Goal: Task Accomplishment & Management: Use online tool/utility

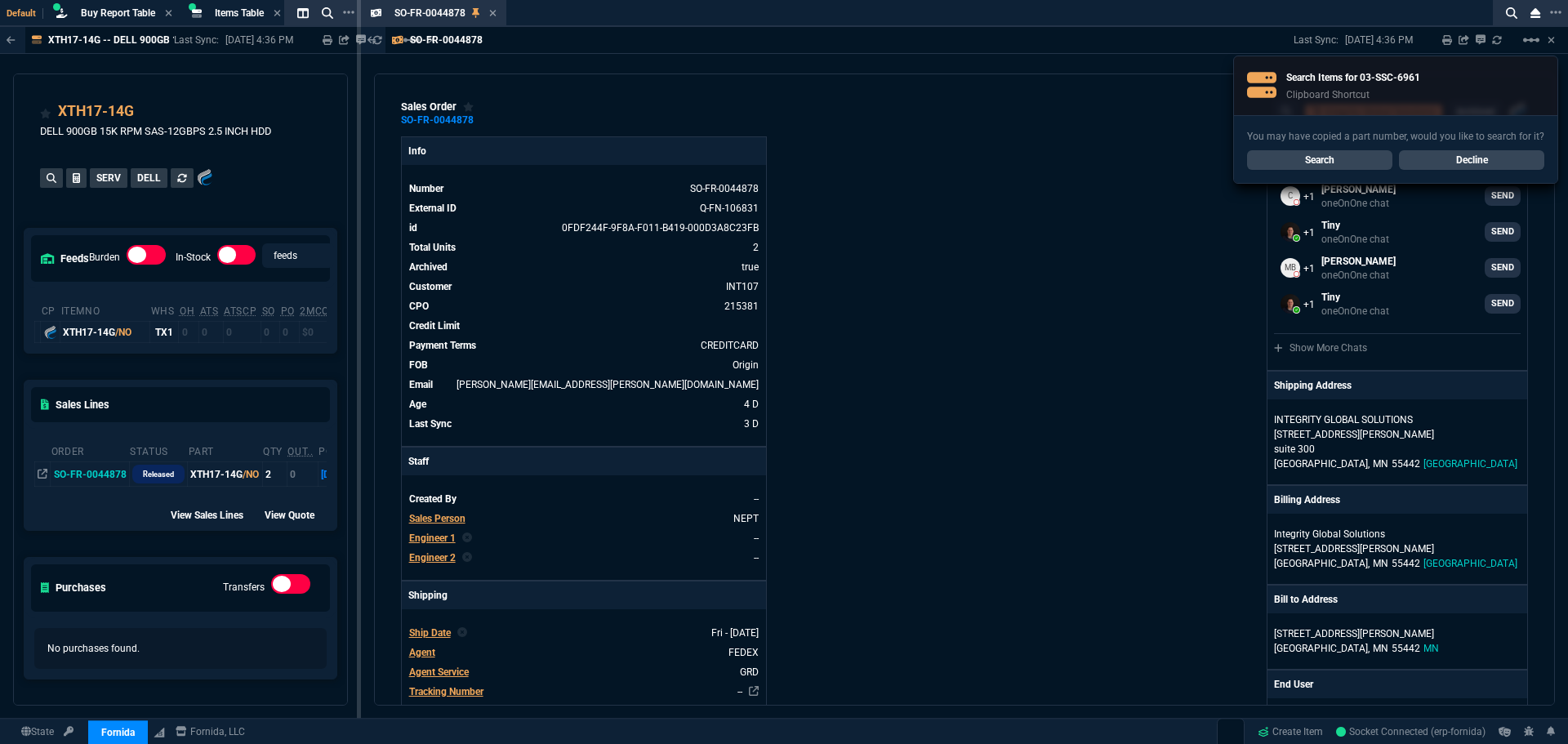
select select "8: NEPT"
drag, startPoint x: 579, startPoint y: 33, endPoint x: 609, endPoint y: 37, distance: 30.3
click at [585, 34] on div "SO-FR-0044878 Last Sync: 9/5/25, 4:36 PM Sharing SO-FR-0044878 Link Dev Link Sh…" at bounding box center [965, 39] width 1208 height 27
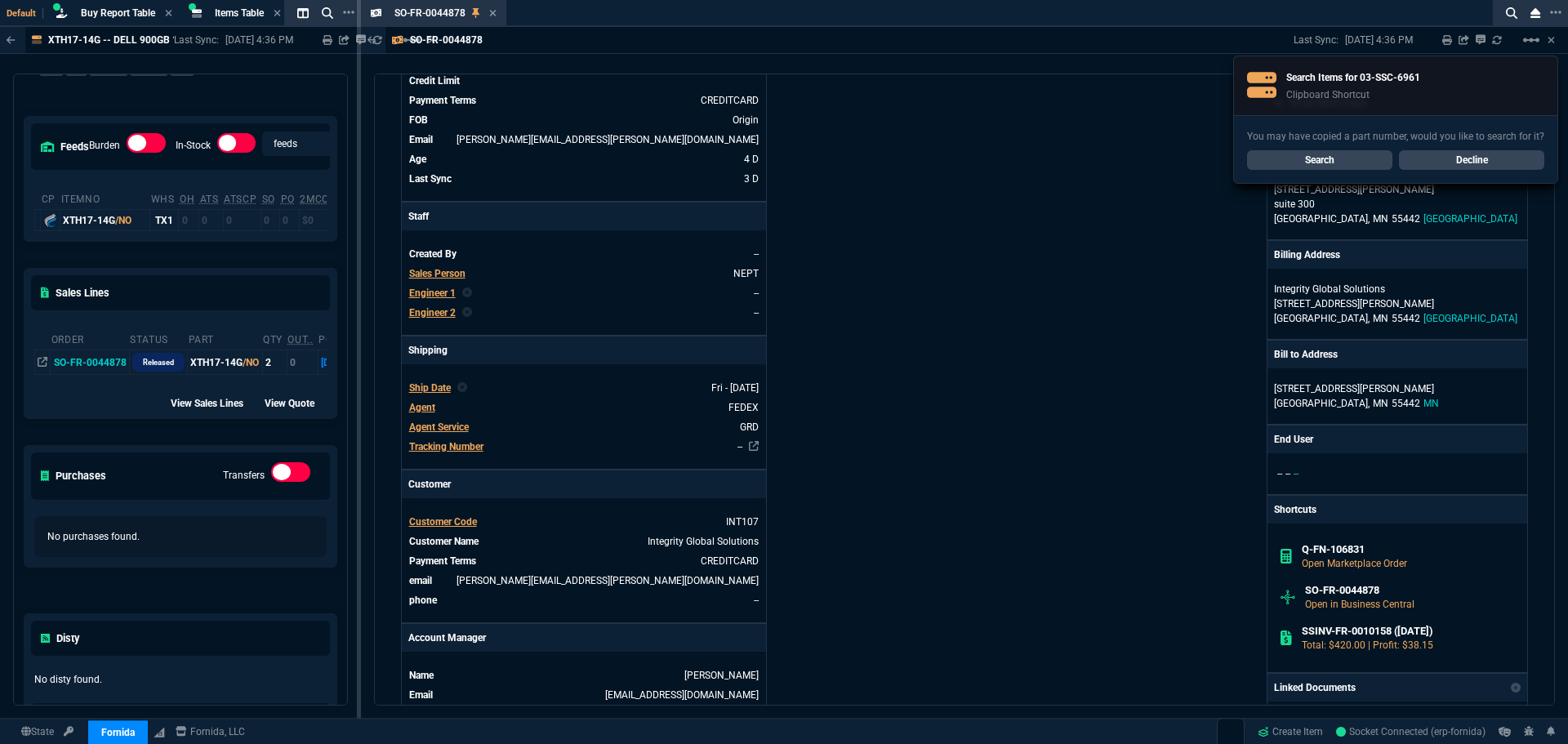
click at [1313, 156] on link "Search" at bounding box center [1320, 160] width 146 height 19
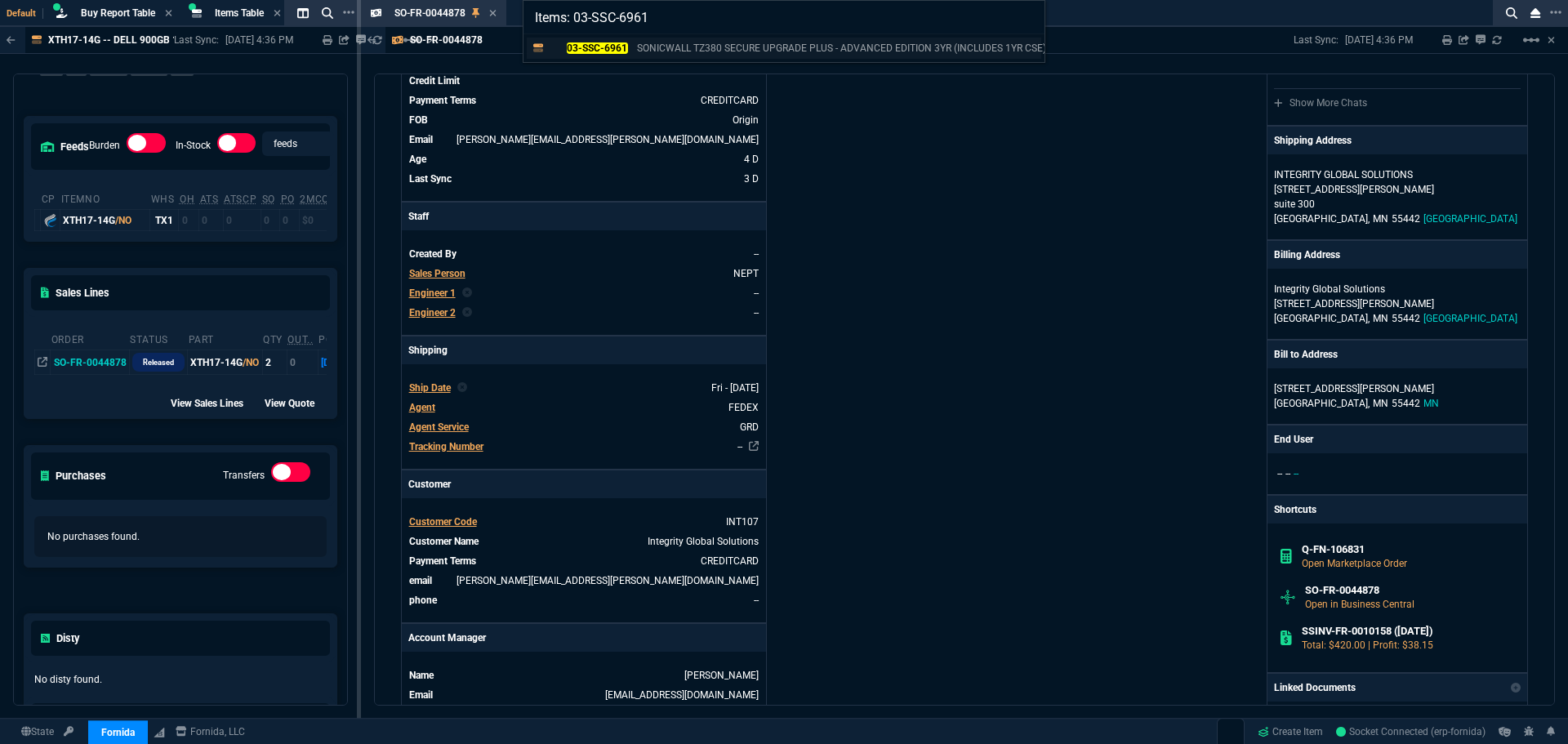
click at [621, 53] on p "03-SSC-6961" at bounding box center [589, 49] width 79 height 15
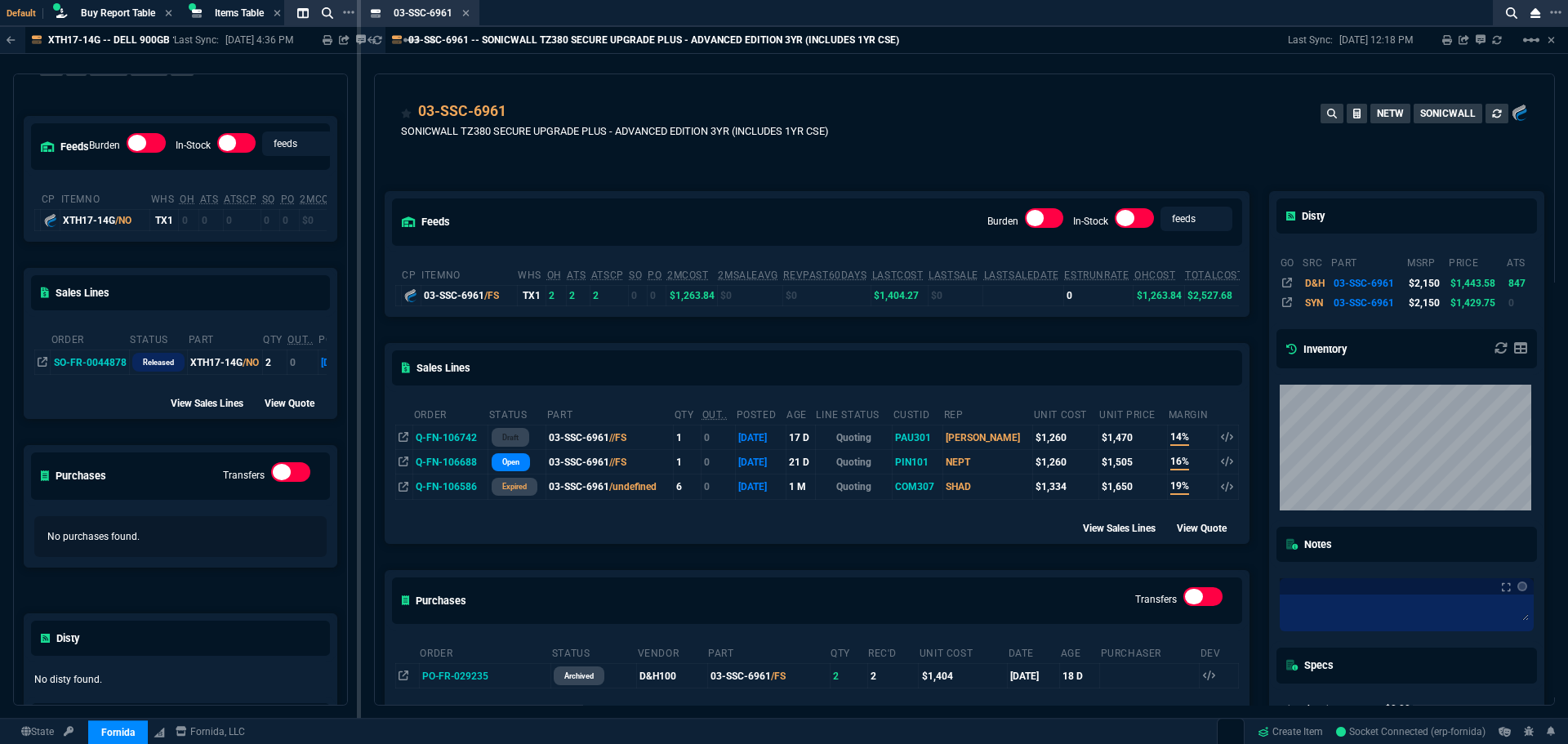
click at [1055, 139] on div "03-SSC-6961 SONICWALL TZ380 SECURE UPGRADE PLUS - ADVANCED EDITION 3YR (INCLUDE…" at bounding box center [964, 129] width 1127 height 58
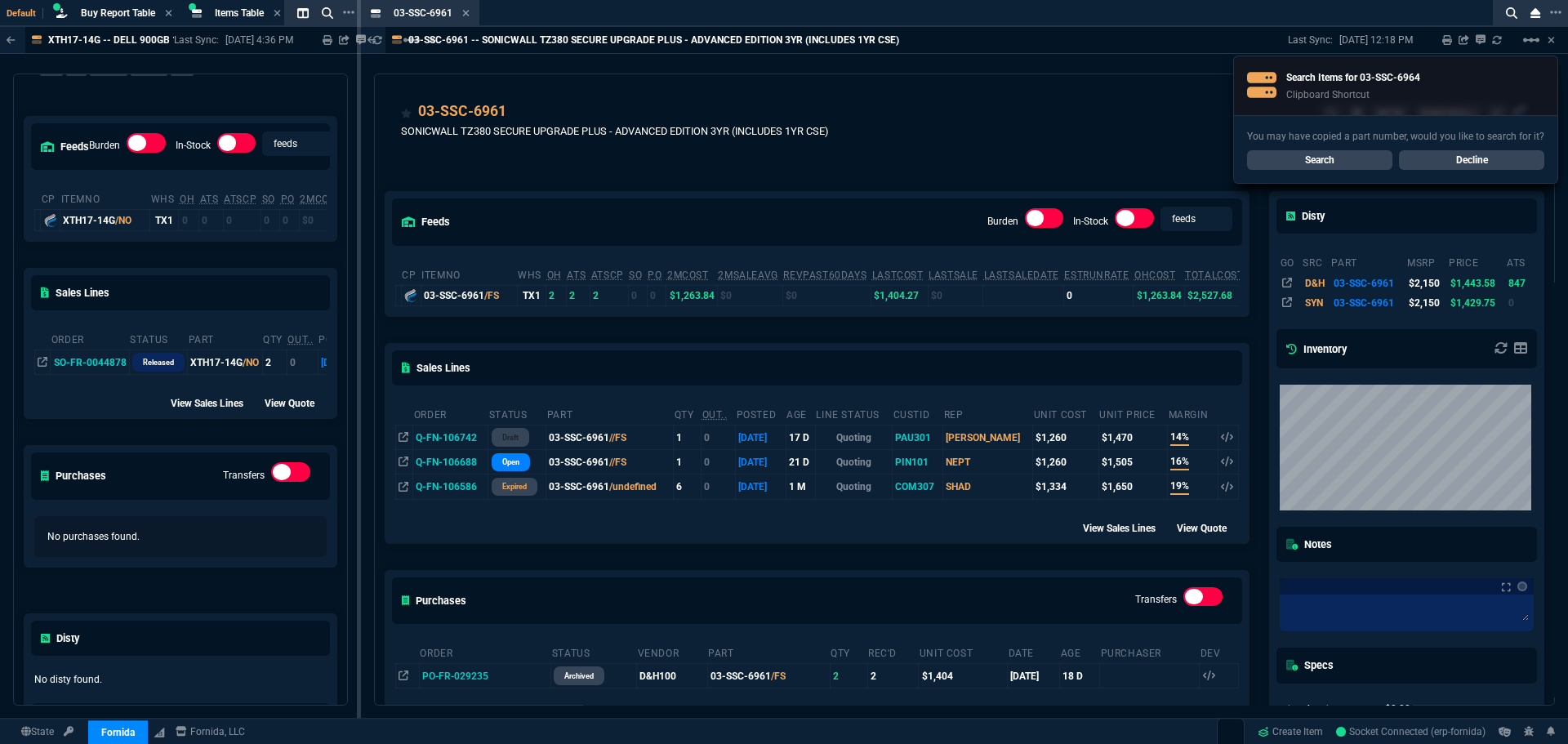
click at [1372, 161] on link "Search" at bounding box center [1320, 160] width 146 height 19
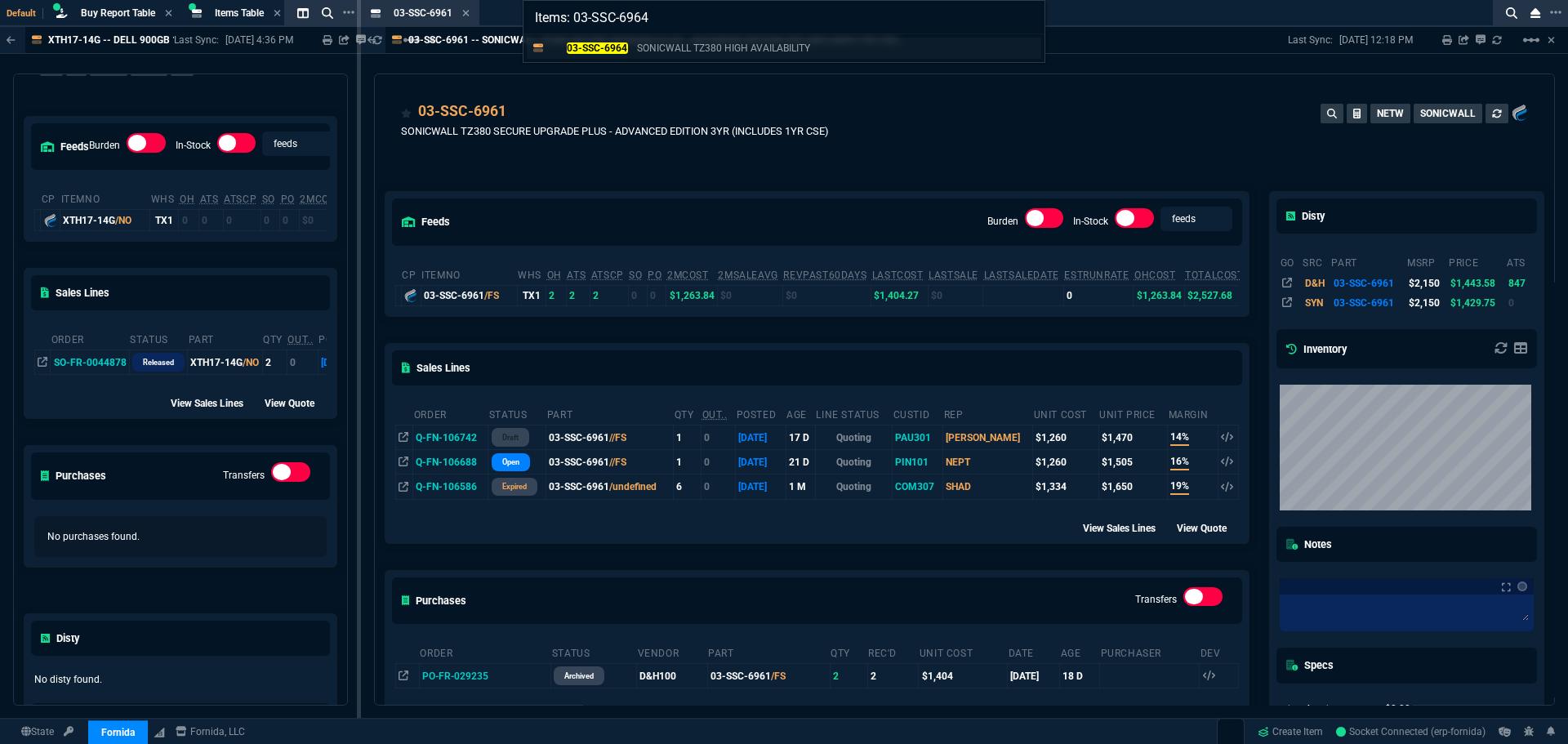
click at [612, 46] on mark "03-SSC-6964" at bounding box center [597, 48] width 61 height 11
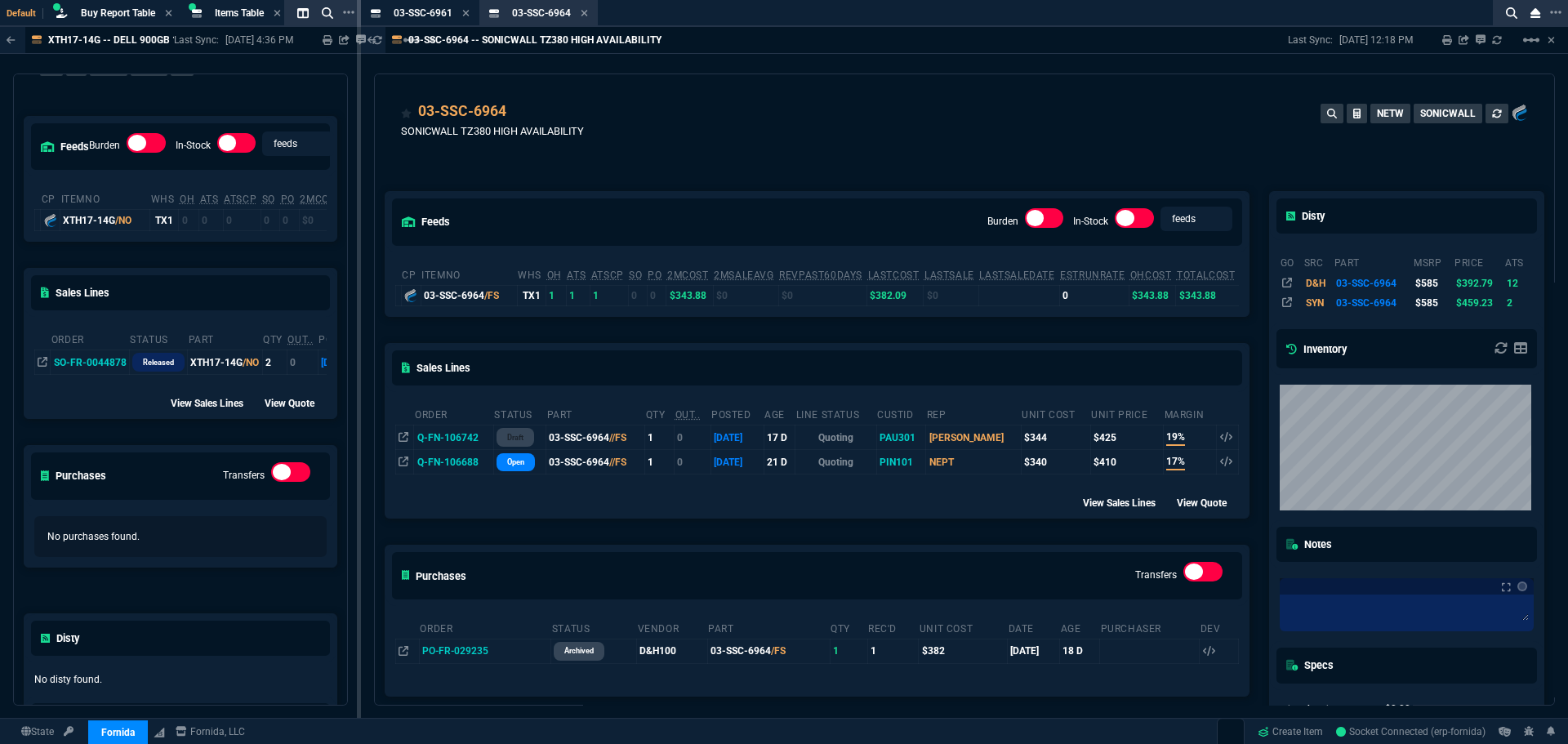
click at [901, 146] on div "03-SSC-6964 SONICWALL TZ380 HIGH AVAILABILITY NETW SONICWALL" at bounding box center [964, 129] width 1127 height 58
click at [586, 13] on icon at bounding box center [583, 13] width 6 height 6
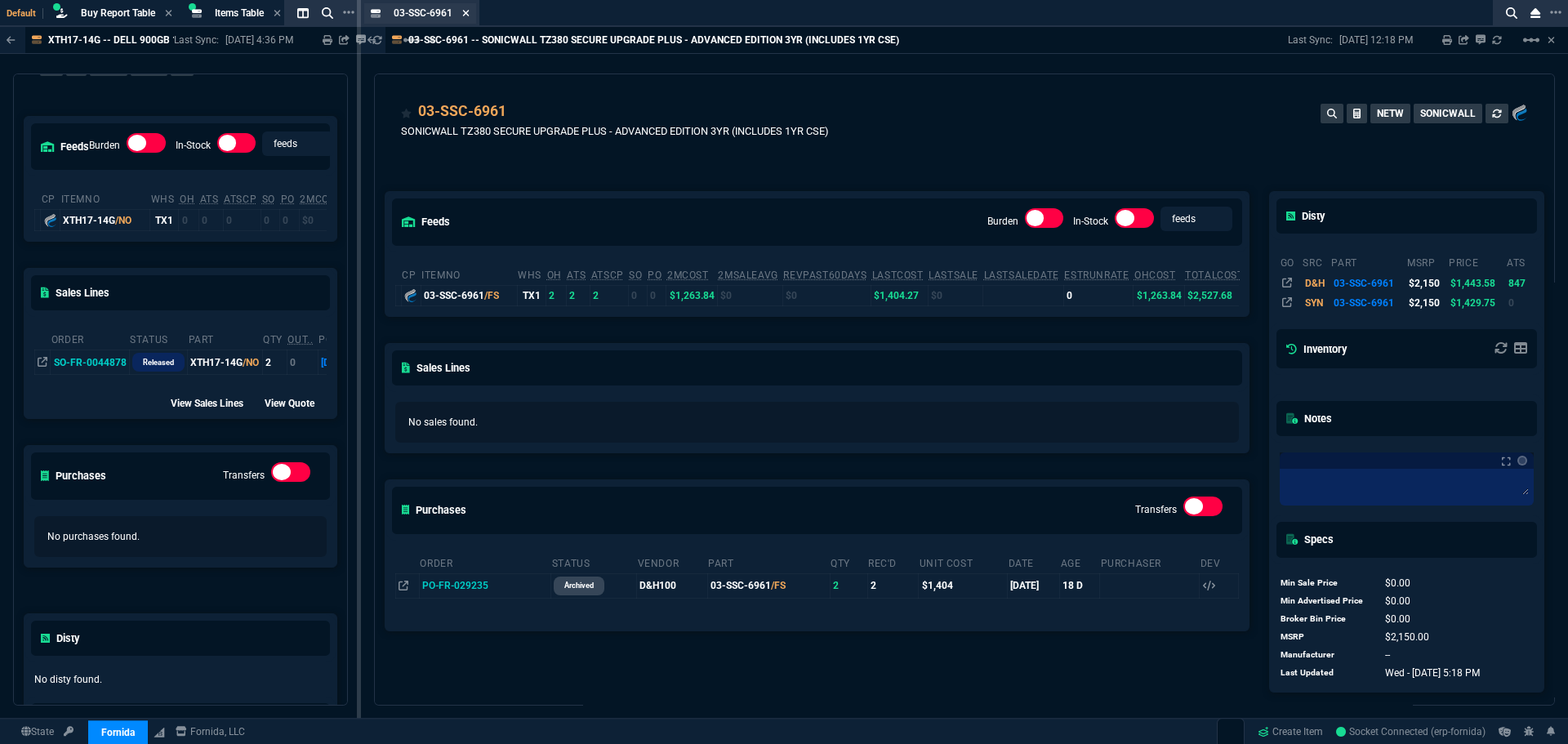
click at [466, 13] on icon at bounding box center [465, 13] width 6 height 6
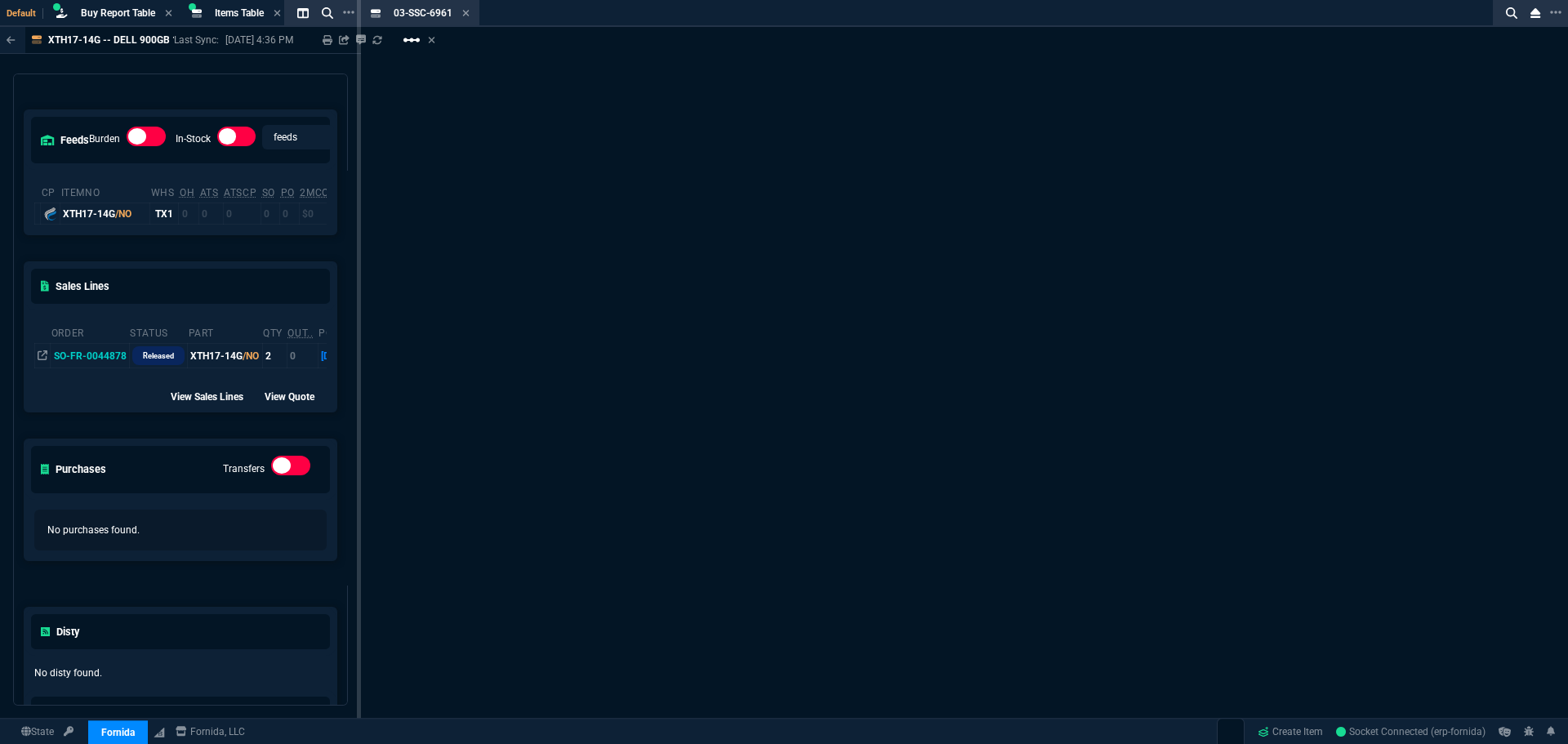
click at [416, 44] on mat-icon "linear_scale" at bounding box center [411, 39] width 19 height 19
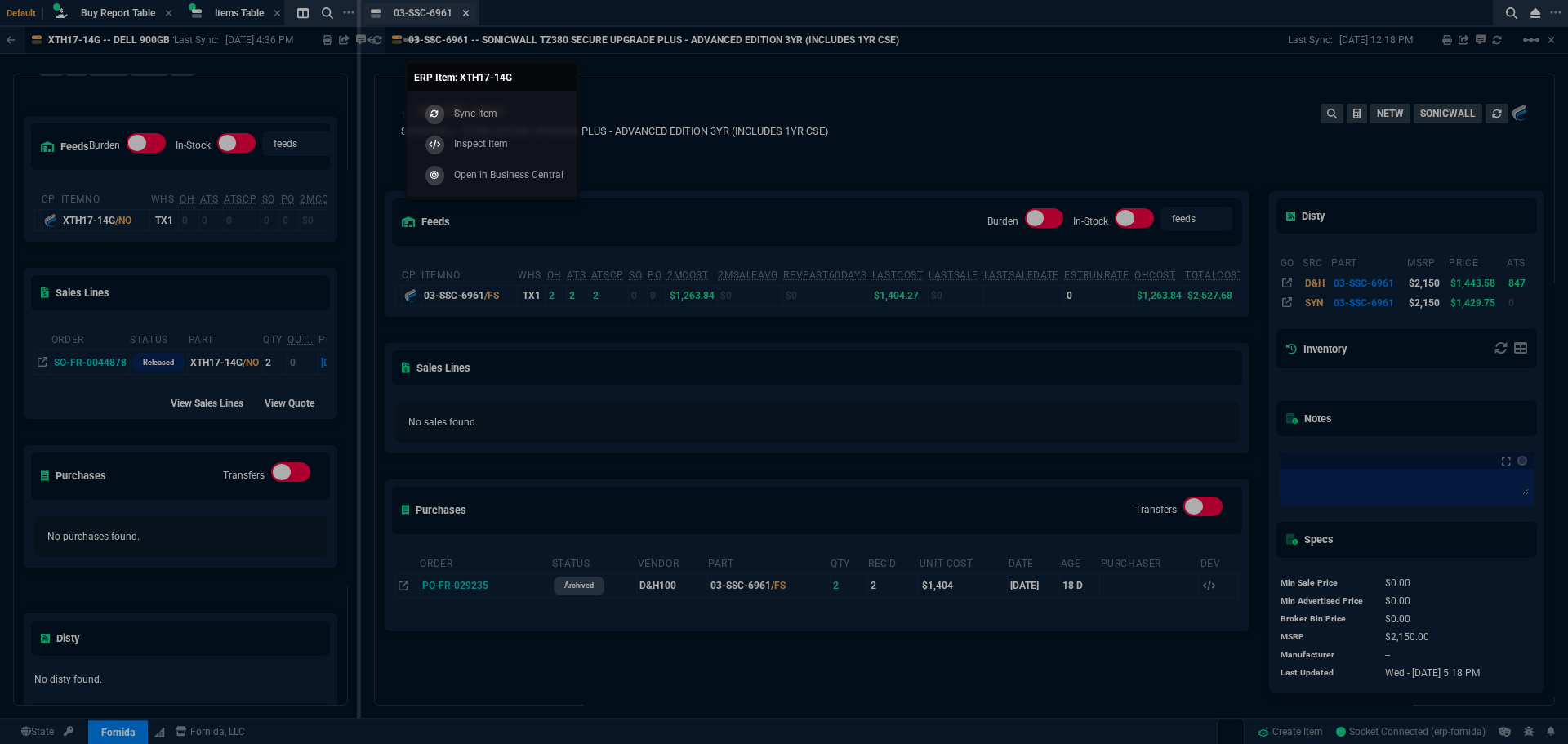
click at [468, 8] on div at bounding box center [784, 372] width 1568 height 744
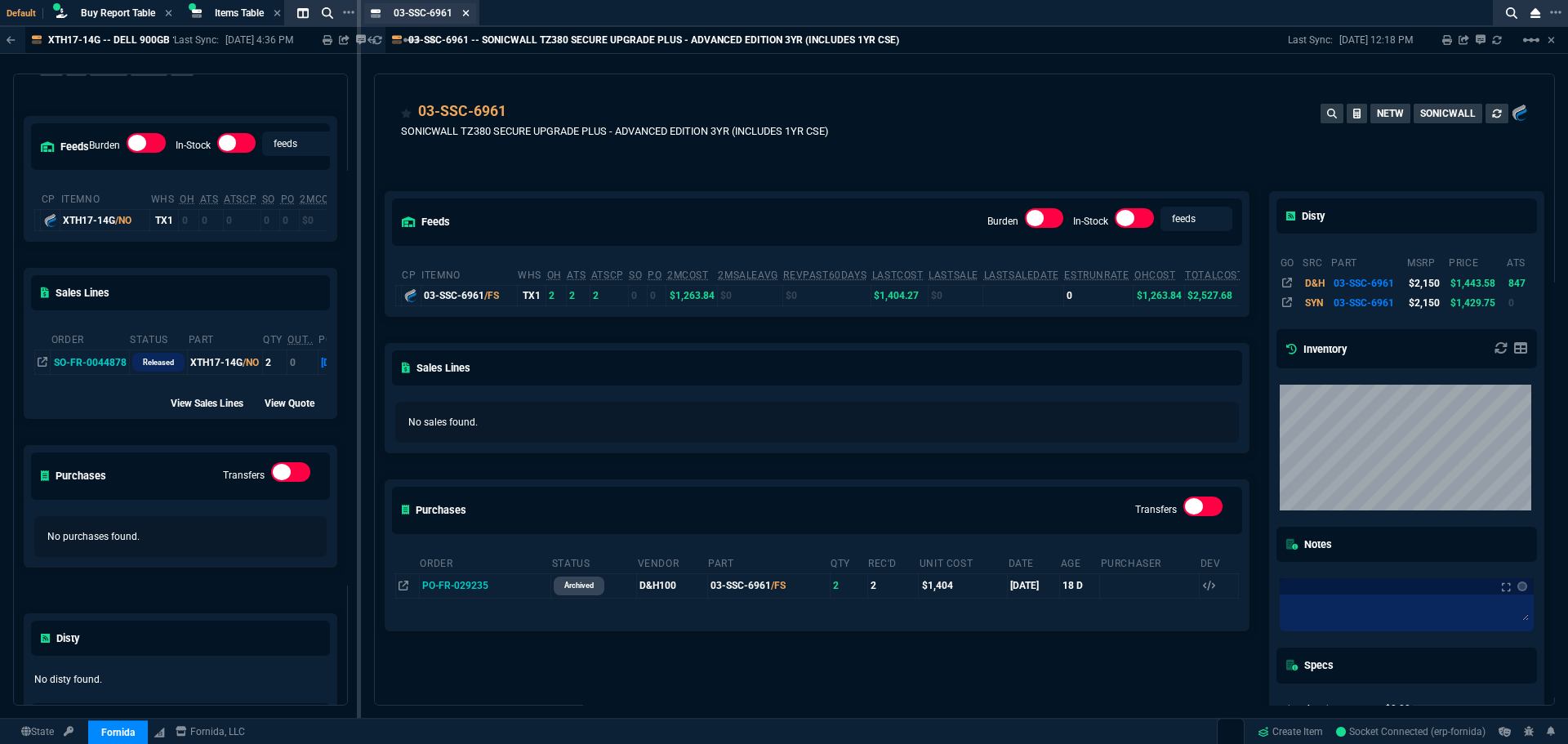
click at [468, 12] on icon at bounding box center [466, 13] width 7 height 10
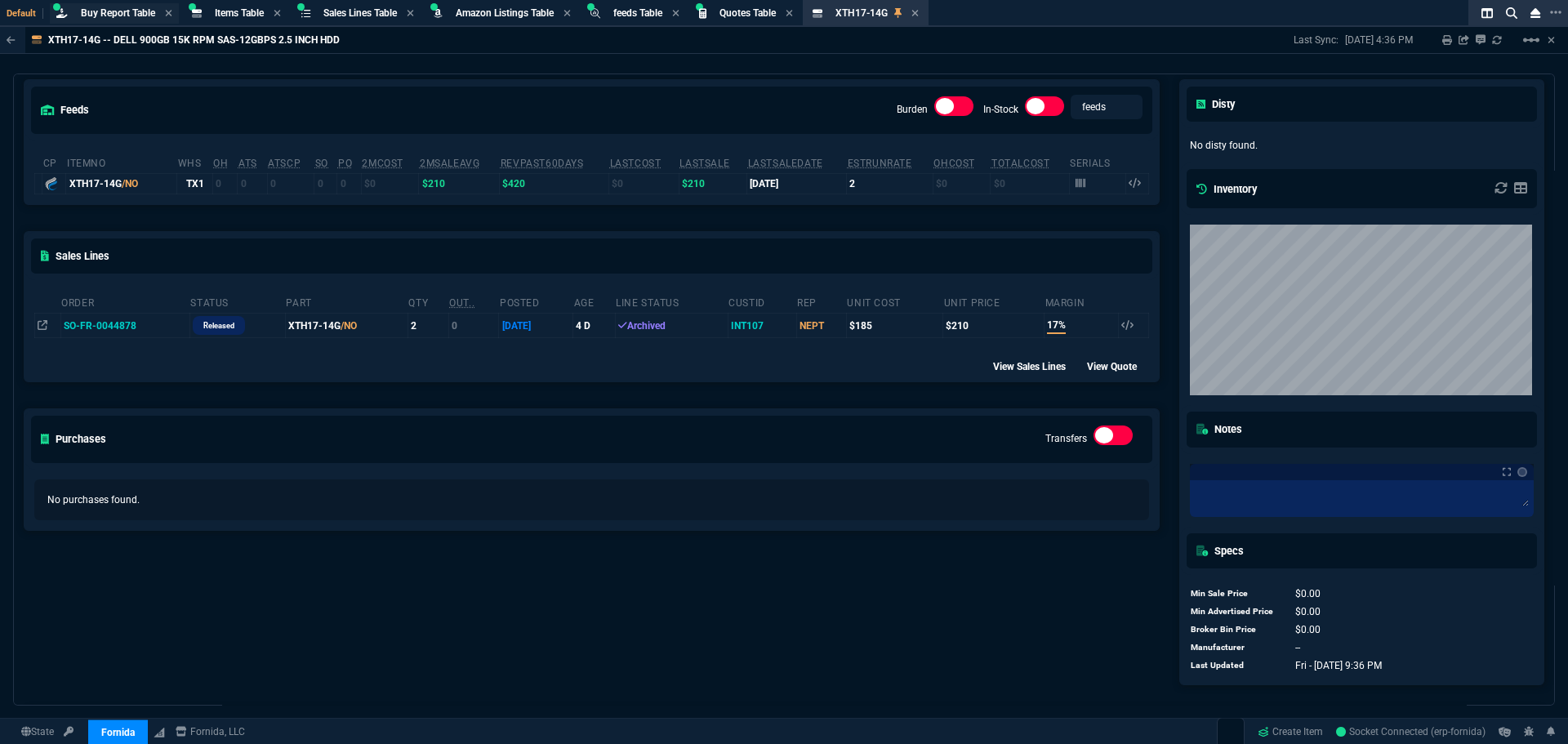
click at [105, 13] on span "Buy Report Table" at bounding box center [117, 13] width 74 height 11
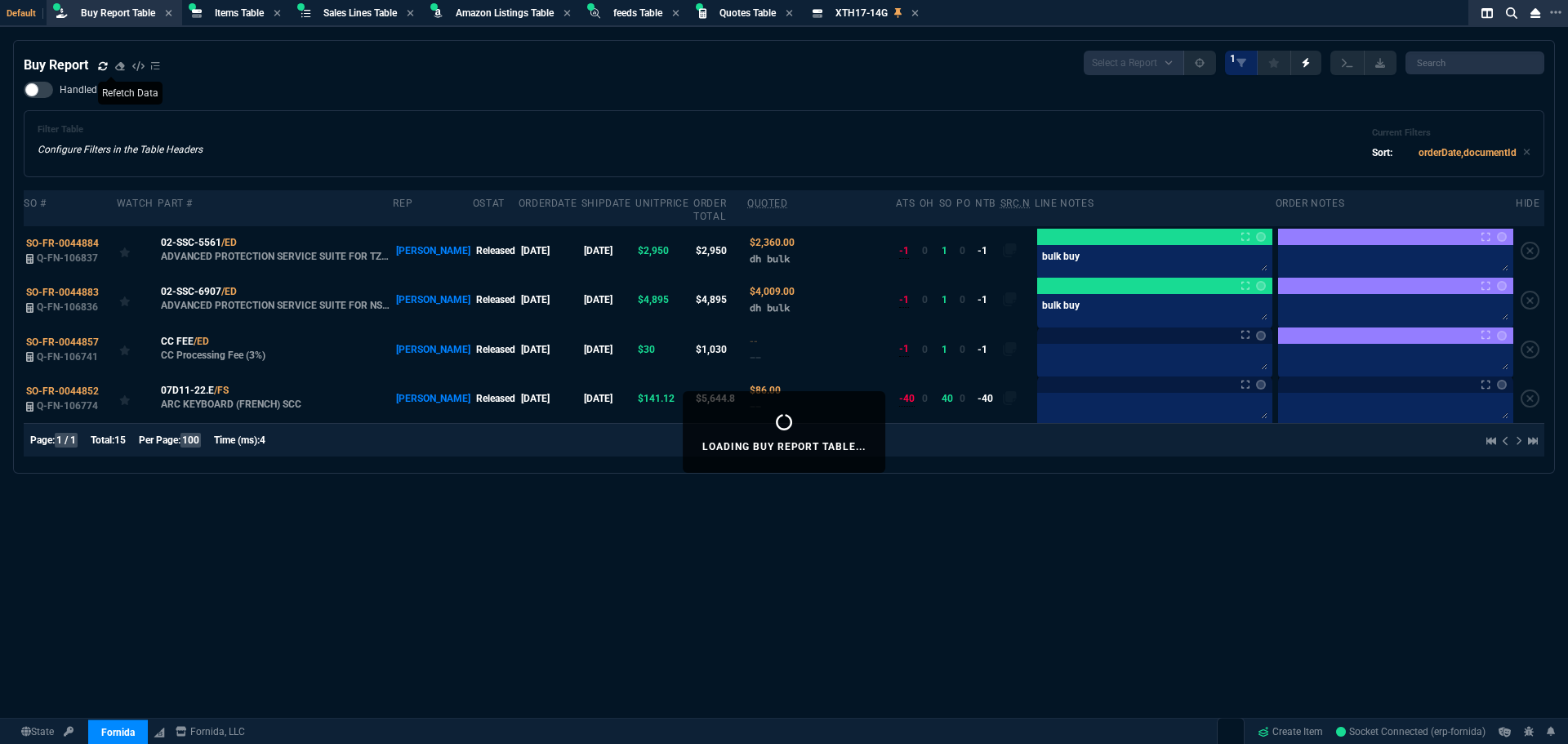
click at [103, 71] on icon at bounding box center [103, 66] width 10 height 10
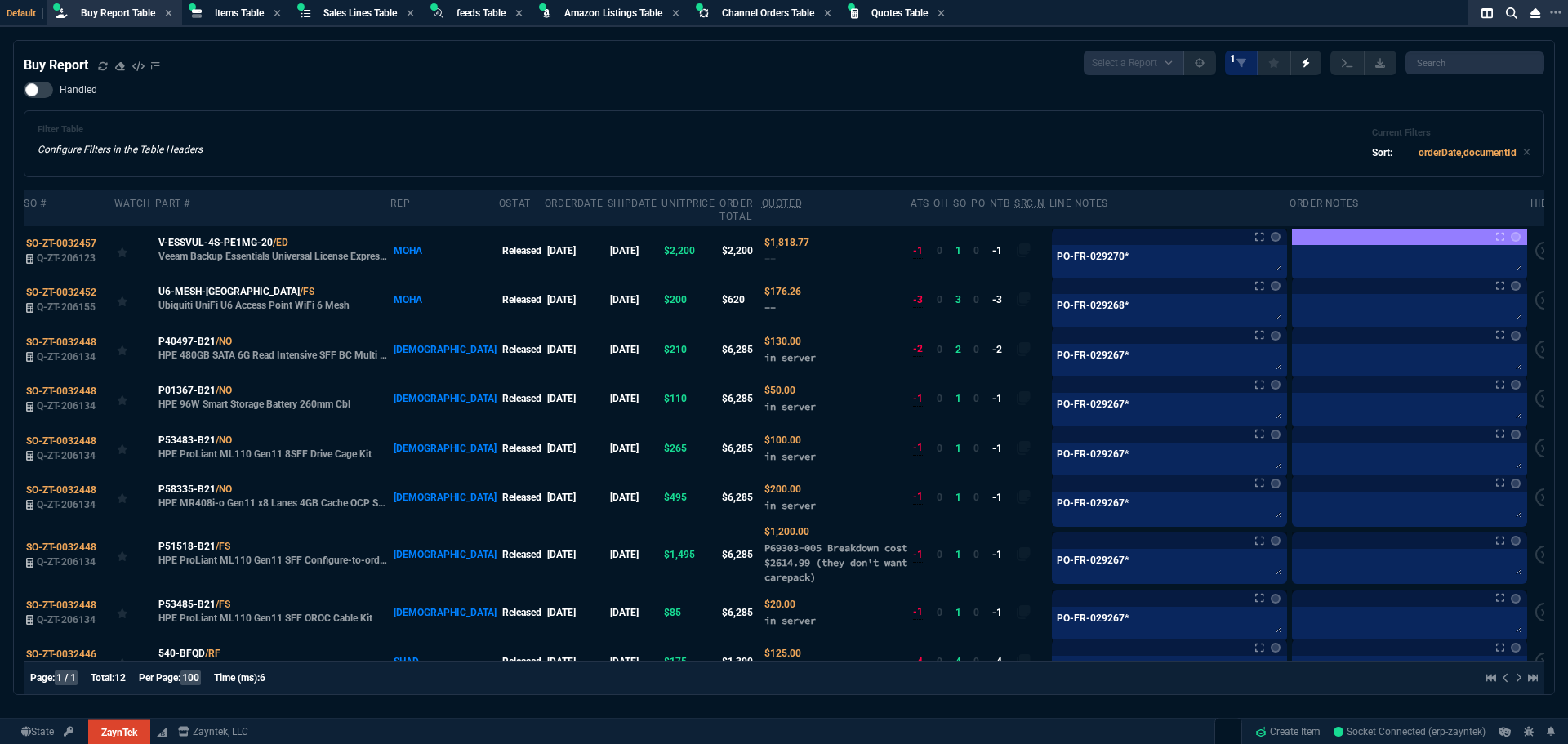
select select "8: NEPT"
click at [127, 15] on span "Buy Report Table" at bounding box center [117, 13] width 74 height 11
click at [102, 66] on icon at bounding box center [103, 66] width 10 height 10
